Goal: Feedback & Contribution: Leave review/rating

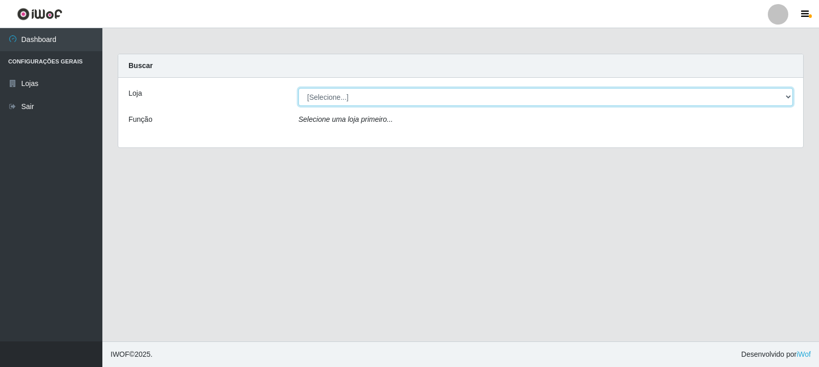
click at [345, 91] on select "[Selecione...] Rede Compras Supermercados - LOJA 3" at bounding box center [545, 97] width 494 height 18
select select "162"
click at [298, 88] on select "[Selecione...] Rede Compras Supermercados - LOJA 3" at bounding box center [545, 97] width 494 height 18
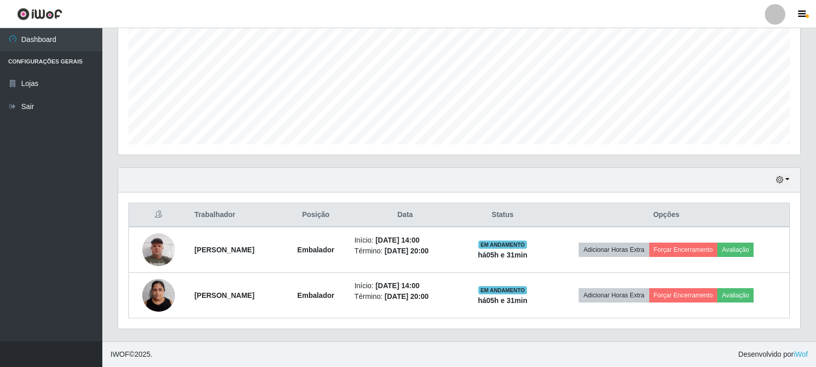
scroll to position [212, 682]
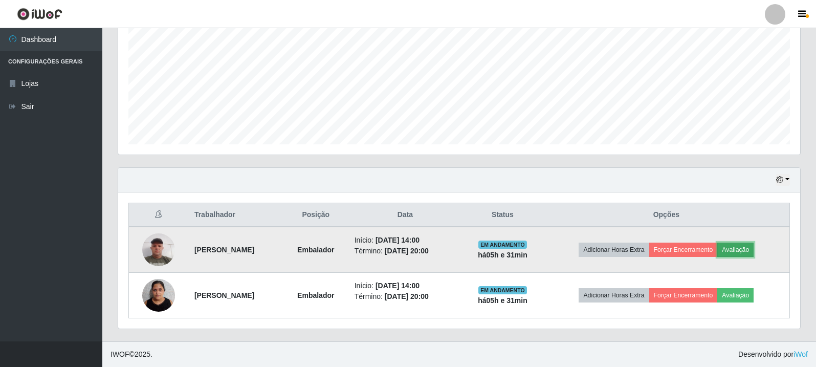
click at [750, 251] on button "Avaliação" at bounding box center [735, 250] width 36 height 14
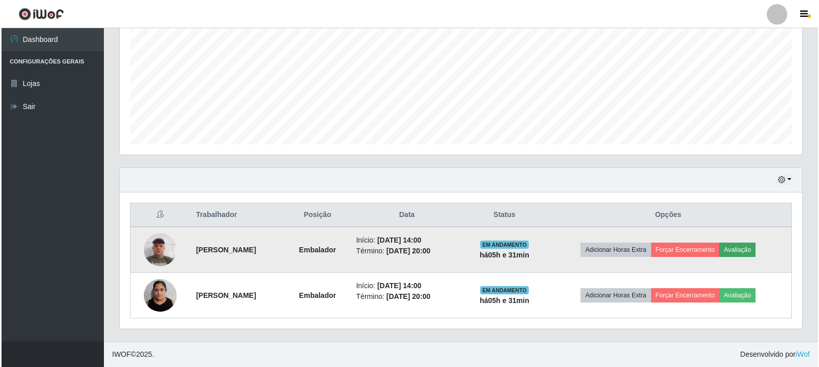
scroll to position [212, 677]
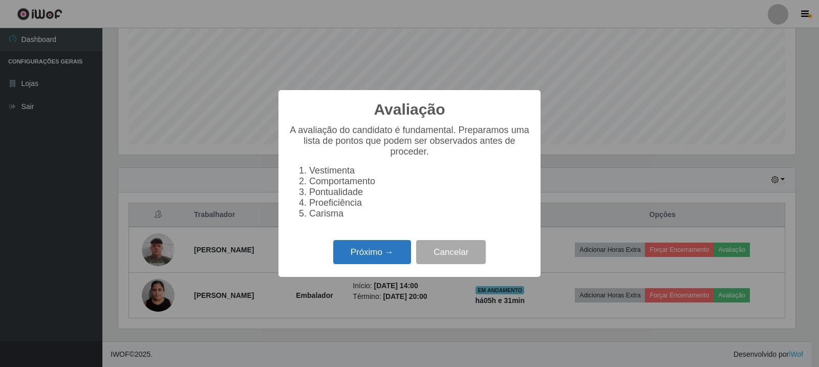
click at [366, 256] on button "Próximo →" at bounding box center [372, 252] width 78 height 24
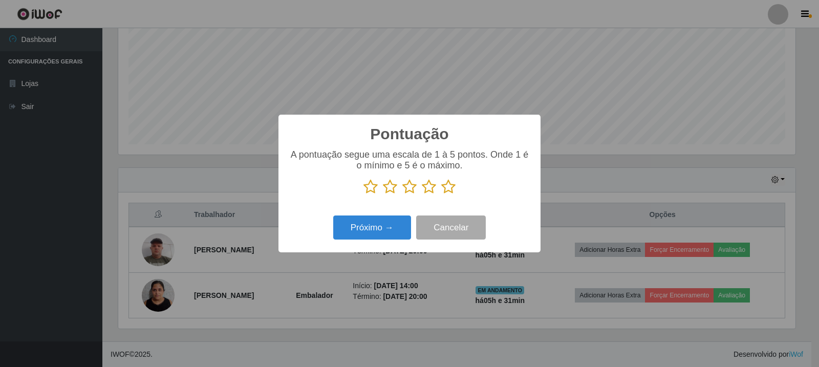
drag, startPoint x: 450, startPoint y: 184, endPoint x: 413, endPoint y: 225, distance: 55.5
click at [450, 184] on icon at bounding box center [448, 186] width 14 height 15
click at [441, 194] on input "radio" at bounding box center [441, 194] width 0 height 0
click at [395, 235] on button "Próximo →" at bounding box center [372, 227] width 78 height 24
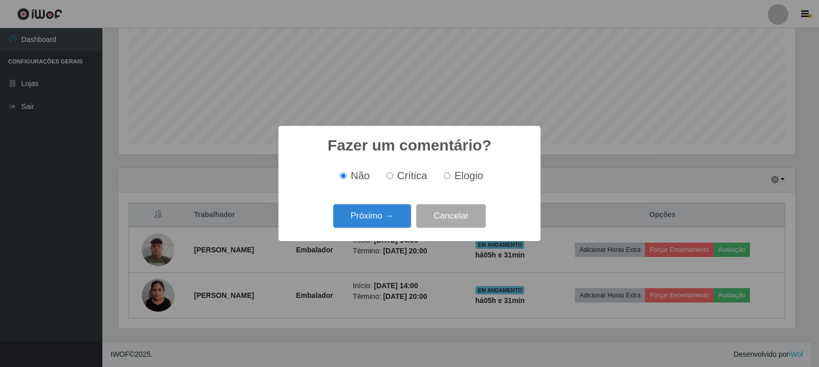
click at [460, 184] on div "Não Crítica Elogio" at bounding box center [410, 176] width 242 height 30
click at [476, 172] on span "Elogio" at bounding box center [468, 175] width 29 height 11
click at [450, 172] on input "Elogio" at bounding box center [447, 175] width 7 height 7
radio input "true"
click at [374, 215] on button "Próximo →" at bounding box center [372, 216] width 78 height 24
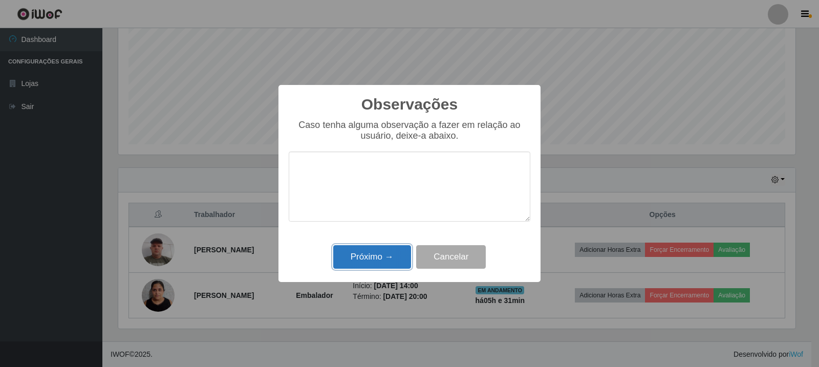
click at [342, 260] on button "Próximo →" at bounding box center [372, 257] width 78 height 24
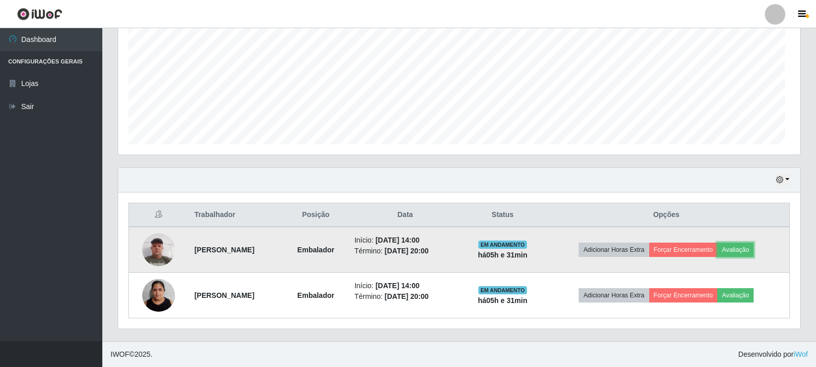
scroll to position [212, 682]
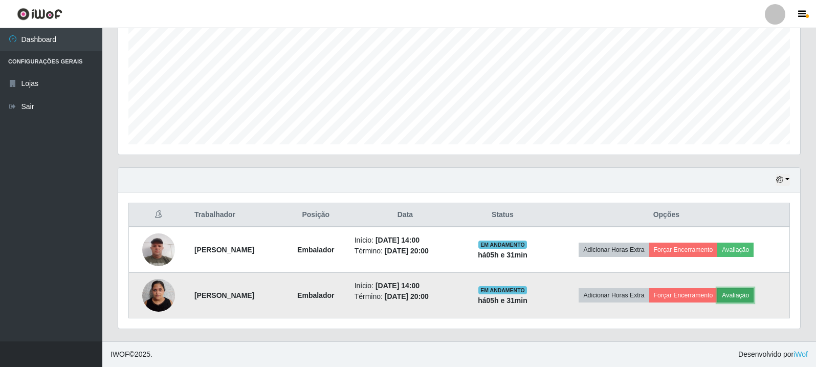
click at [754, 291] on button "Avaliação" at bounding box center [735, 295] width 36 height 14
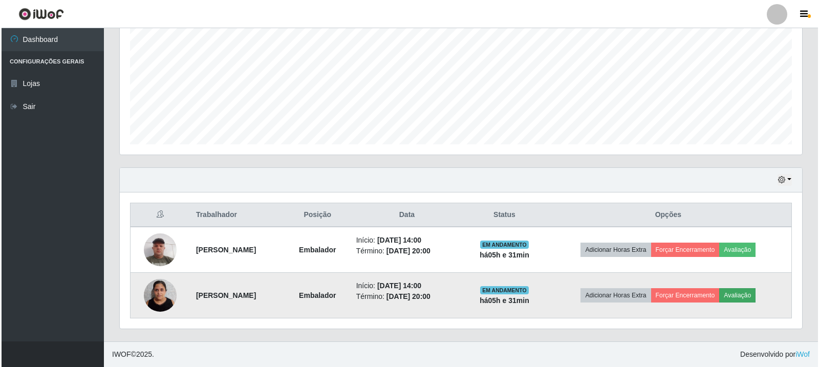
scroll to position [212, 677]
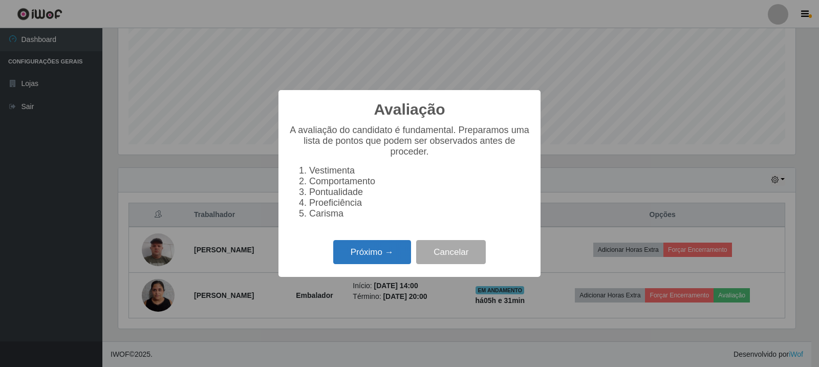
click at [353, 256] on button "Próximo →" at bounding box center [372, 252] width 78 height 24
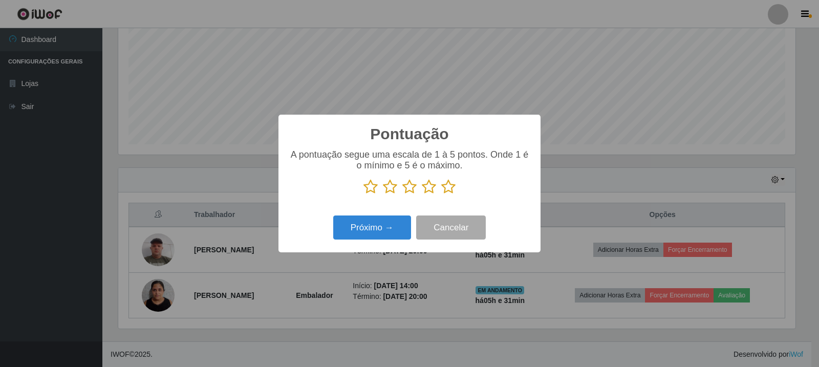
click at [448, 184] on icon at bounding box center [448, 186] width 14 height 15
click at [441, 194] on input "radio" at bounding box center [441, 194] width 0 height 0
click at [385, 239] on button "Próximo →" at bounding box center [372, 227] width 78 height 24
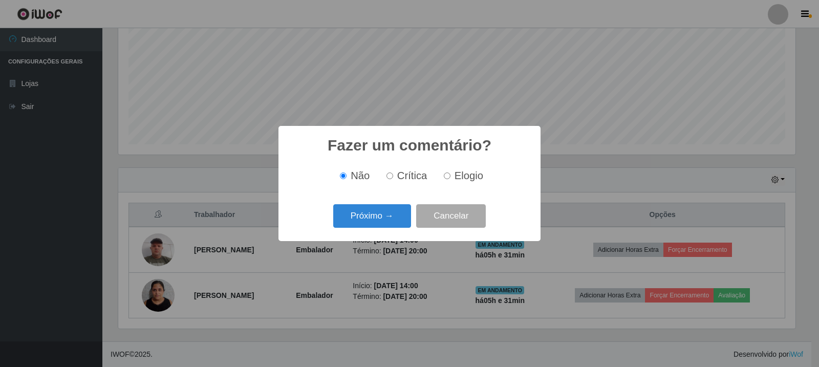
click at [463, 181] on span "Elogio" at bounding box center [468, 175] width 29 height 11
click at [450, 179] on input "Elogio" at bounding box center [447, 175] width 7 height 7
radio input "true"
click at [408, 210] on button "Próximo →" at bounding box center [372, 216] width 78 height 24
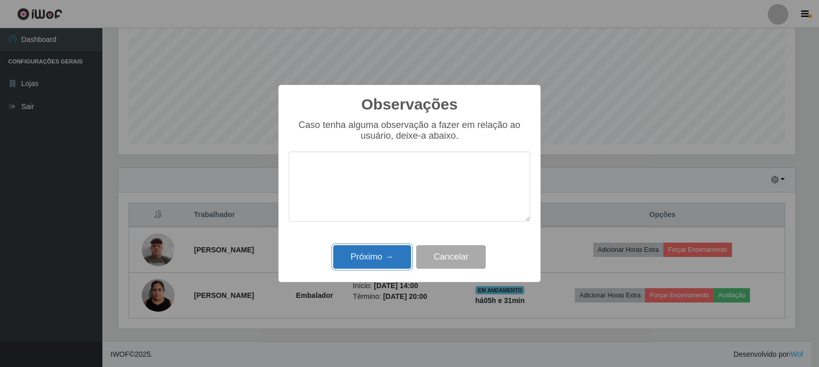
click at [382, 263] on button "Próximo →" at bounding box center [372, 257] width 78 height 24
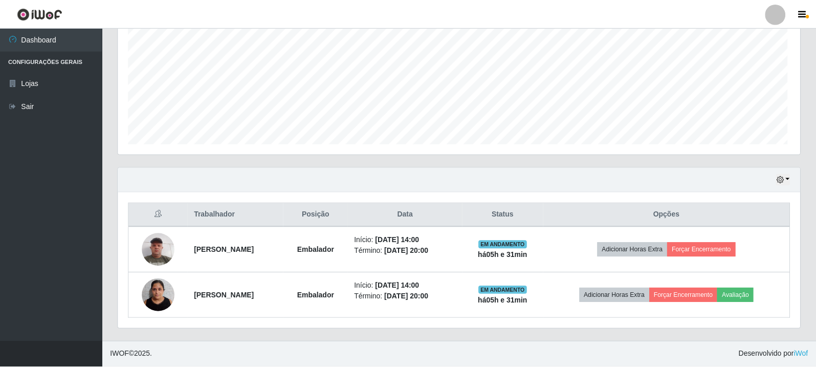
scroll to position [212, 682]
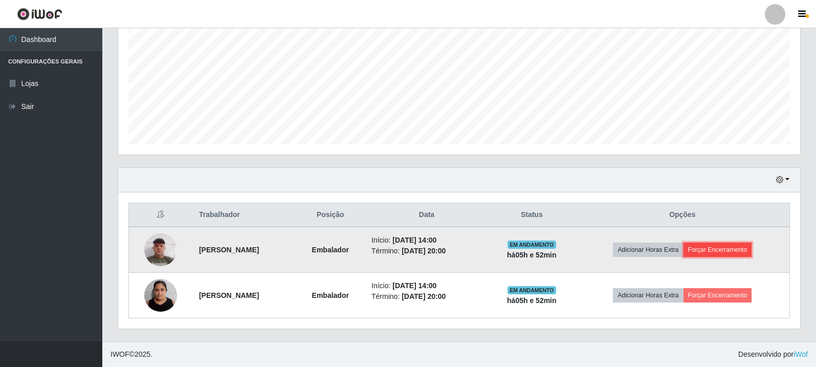
click at [732, 250] on button "Forçar Encerramento" at bounding box center [718, 250] width 69 height 14
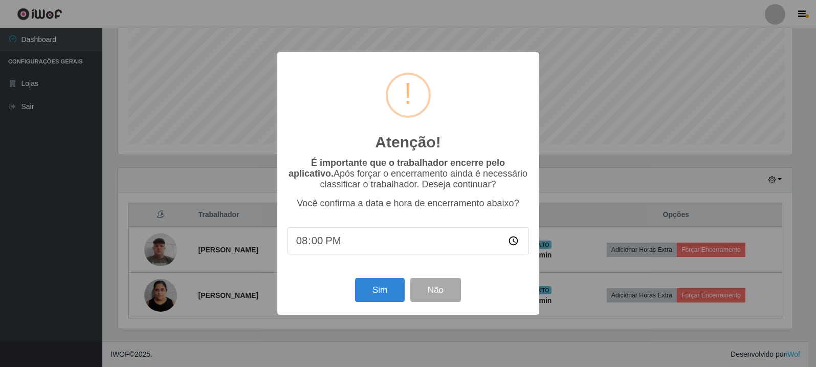
scroll to position [212, 677]
click at [396, 299] on button "Sim" at bounding box center [381, 290] width 50 height 24
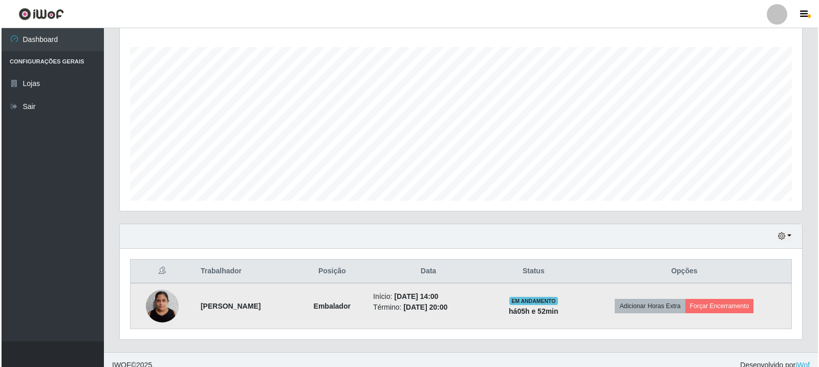
scroll to position [176, 0]
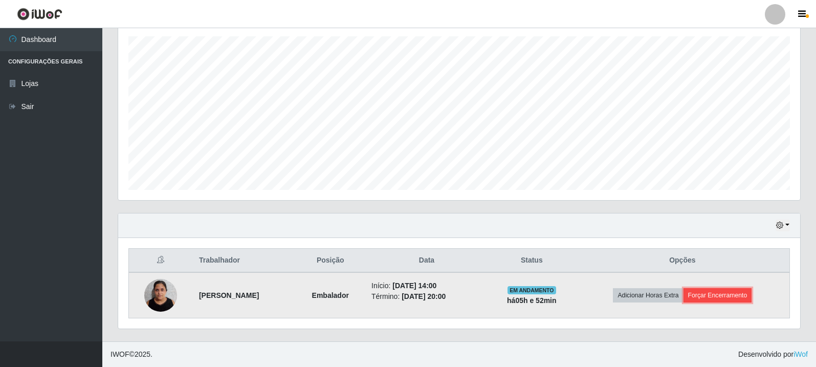
click at [710, 293] on button "Forçar Encerramento" at bounding box center [718, 295] width 69 height 14
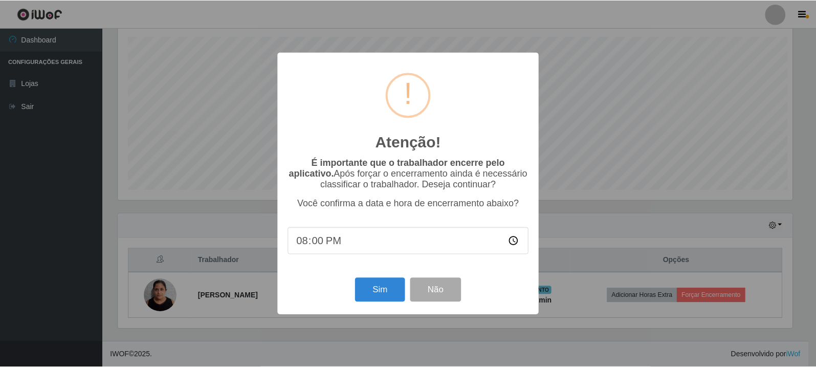
scroll to position [212, 677]
click at [383, 294] on button "Sim" at bounding box center [381, 290] width 50 height 24
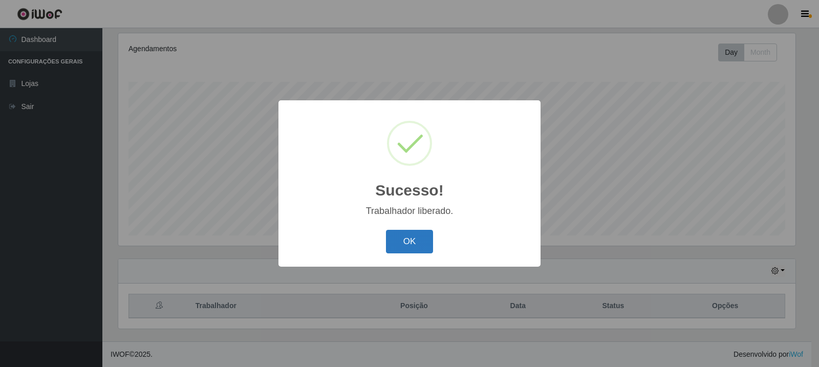
click at [421, 251] on button "OK" at bounding box center [410, 242] width 48 height 24
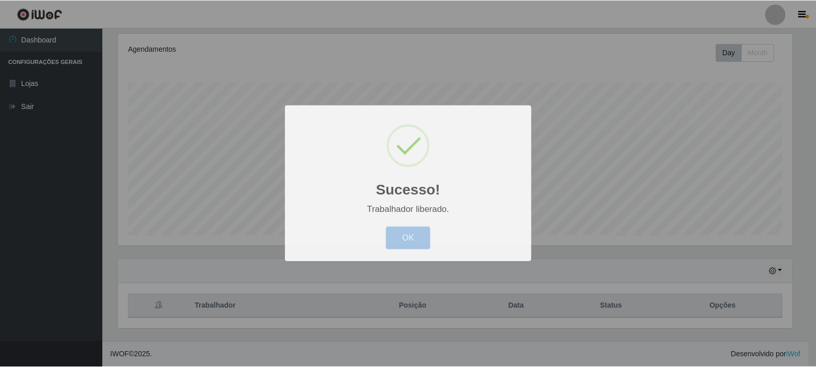
scroll to position [212, 682]
